Goal: Task Accomplishment & Management: Use online tool/utility

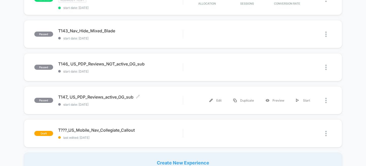
scroll to position [373, 0]
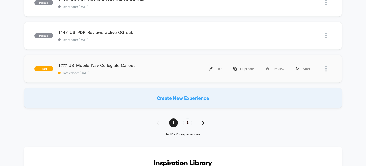
click at [99, 61] on div "draft T???_US_Mobile_Nav_Collegiate_Callout last edited: 9/5/2025 Edit Duplicat…" at bounding box center [183, 69] width 318 height 28
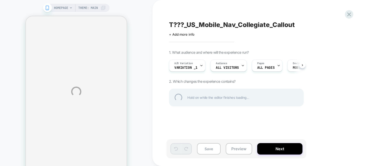
click at [205, 24] on div "T???_US_Mobile_Nav_Collegiate_Callout" at bounding box center [261, 25] width 185 height 8
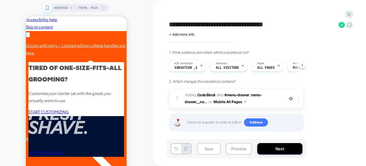
click at [0, 0] on textarea "**********" at bounding box center [0, 0] width 0 height 0
drag, startPoint x: 296, startPoint y: 27, endPoint x: 239, endPoint y: 26, distance: 56.6
click at [0, 0] on textarea "**********" at bounding box center [0, 0] width 0 height 0
type textarea "**********"
click at [291, 26] on icon at bounding box center [293, 25] width 6 height 6
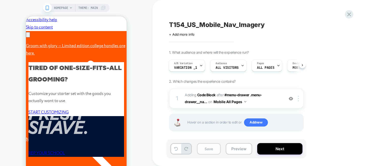
click at [212, 148] on button "Save" at bounding box center [209, 148] width 24 height 11
click at [0, 0] on icon at bounding box center [0, 0] width 0 height 0
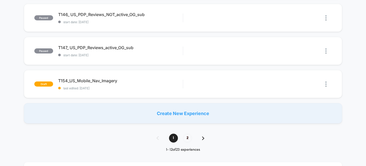
scroll to position [355, 0]
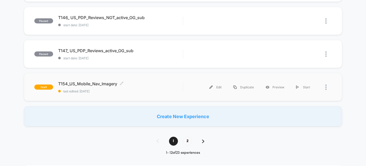
click at [89, 83] on span "T154_US_Mobile_Nav_Imagery Click to edit experience details" at bounding box center [120, 83] width 125 height 5
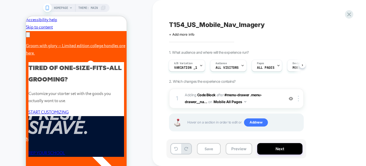
scroll to position [0, 79]
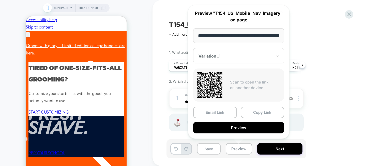
scroll to position [0, 23]
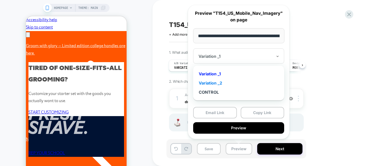
click at [0, 0] on div "Variation _2" at bounding box center [0, 0] width 0 height 0
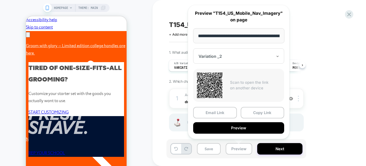
scroll to position [0, 157]
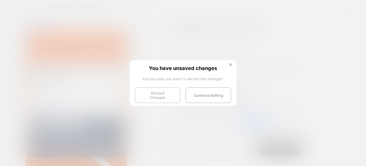
click at [161, 93] on button "Discard Changes" at bounding box center [158, 95] width 46 height 16
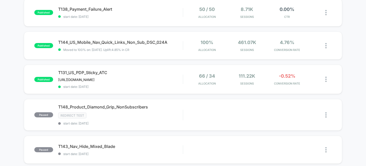
scroll to position [193, 0]
